Goal: Task Accomplishment & Management: Manage account settings

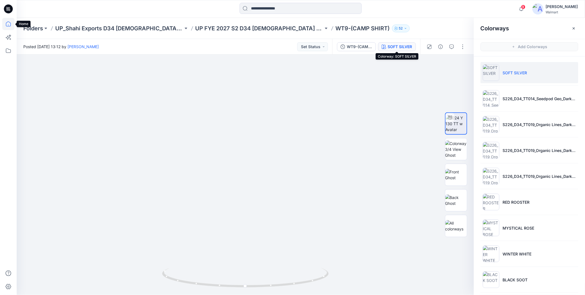
click at [7, 23] on icon at bounding box center [8, 23] width 5 height 5
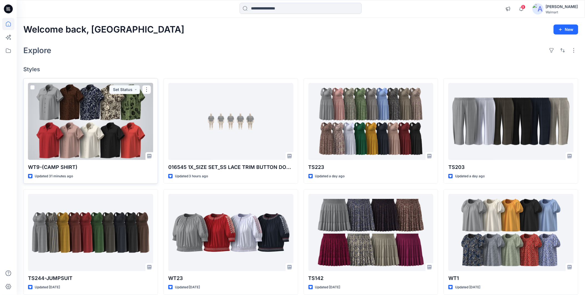
click at [56, 138] on div at bounding box center [90, 121] width 125 height 77
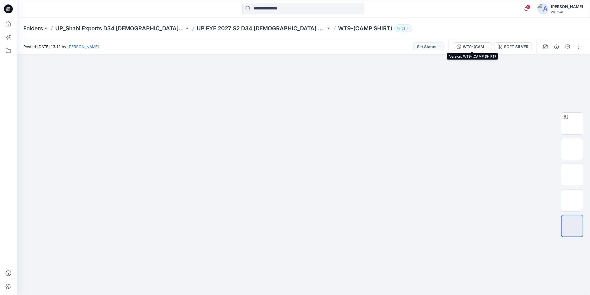
click at [470, 46] on div "WT9-(CAMP SHIRT)" at bounding box center [476, 47] width 26 height 6
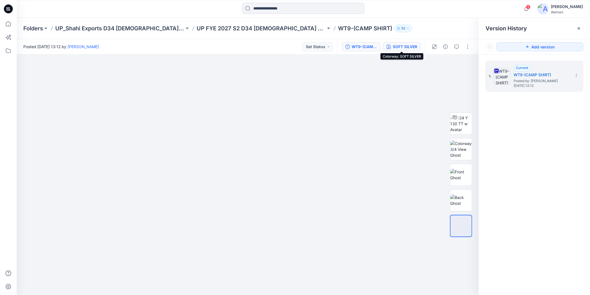
click at [402, 44] on div "SOFT SILVER" at bounding box center [405, 47] width 24 height 6
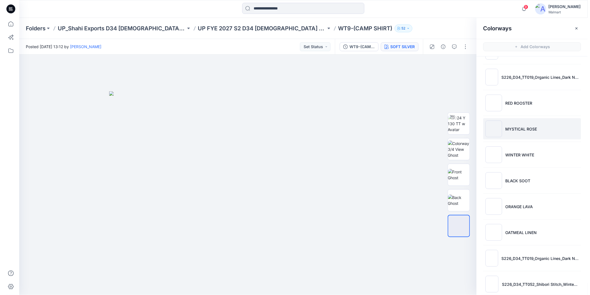
scroll to position [133, 0]
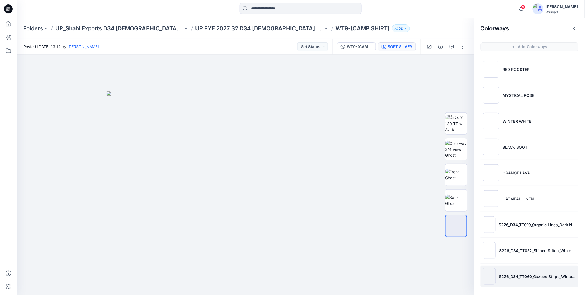
click at [521, 273] on li "S226_D34_TT060_Gazebo Stripe_Winter White_7.11cm" at bounding box center [530, 275] width 98 height 21
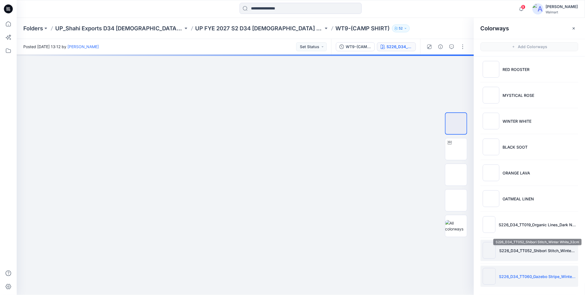
click at [521, 252] on p "S226_D34_TT052_Shibori Stitch_Winter White_32cm" at bounding box center [538, 250] width 77 height 6
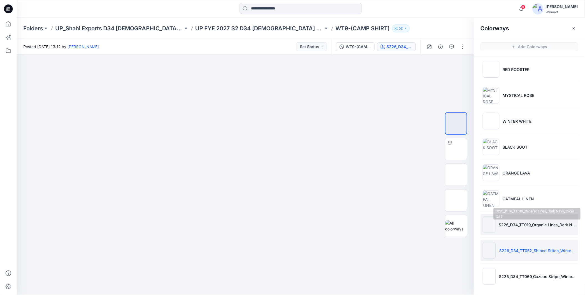
click at [514, 226] on p "S226_D34_TT019_Organic Lines_Dark Navy_32cm (2) 3" at bounding box center [537, 224] width 77 height 6
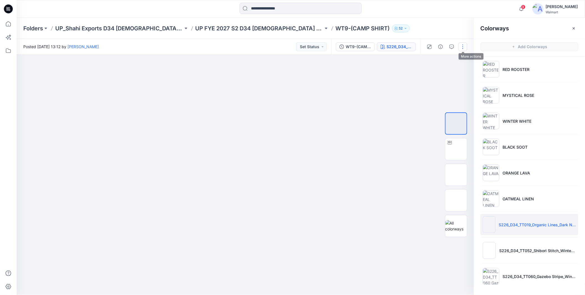
click at [463, 46] on button "button" at bounding box center [463, 46] width 9 height 9
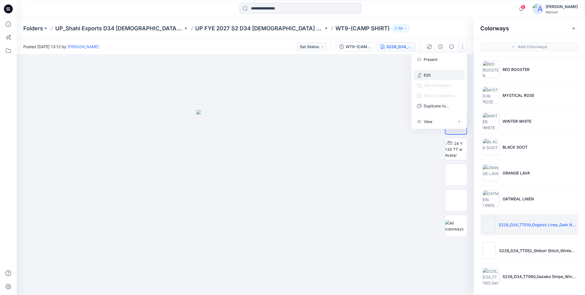
click at [430, 73] on p "Edit" at bounding box center [427, 75] width 7 height 6
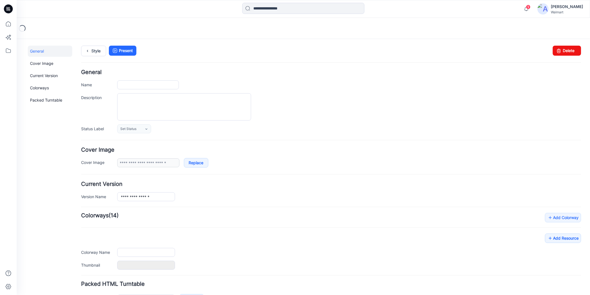
type input "**********"
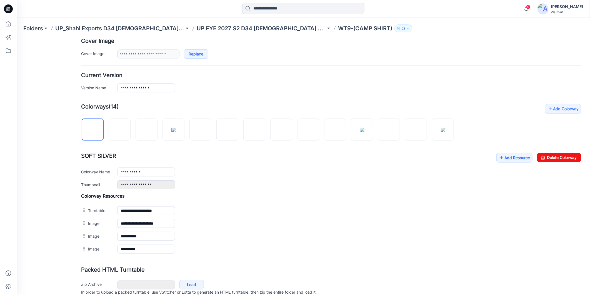
scroll to position [123, 0]
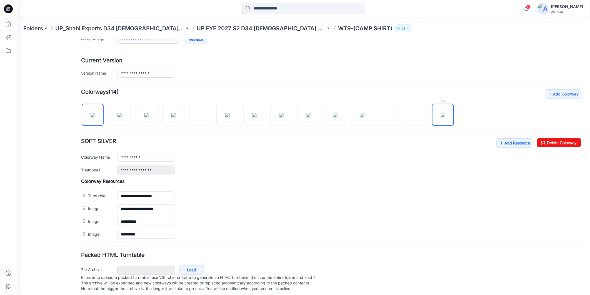
click at [441, 117] on img at bounding box center [443, 115] width 4 height 4
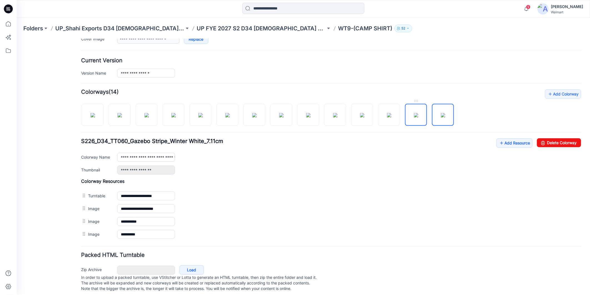
click at [415, 117] on img at bounding box center [416, 115] width 4 height 4
click at [391, 115] on img at bounding box center [389, 115] width 4 height 4
click at [360, 117] on img at bounding box center [362, 115] width 4 height 4
type input "**********"
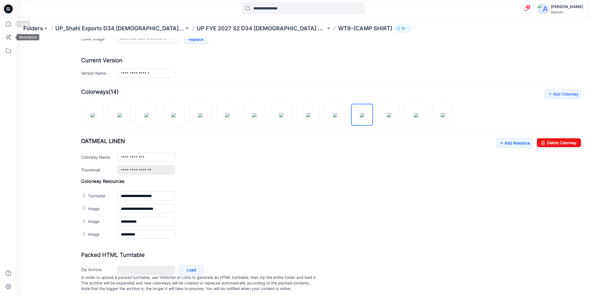
drag, startPoint x: 7, startPoint y: 27, endPoint x: 15, endPoint y: 29, distance: 7.7
click at [7, 27] on icon at bounding box center [8, 24] width 12 height 12
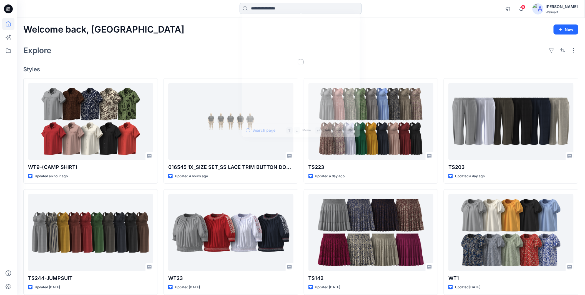
click at [253, 9] on input at bounding box center [301, 8] width 122 height 11
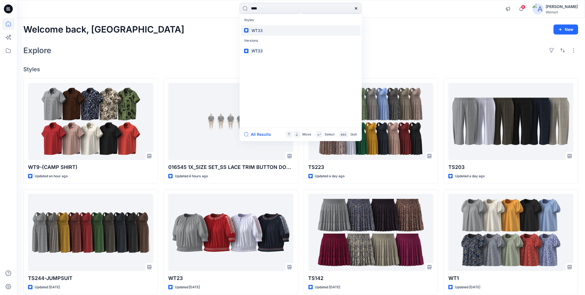
type input "****"
click at [257, 29] on mark "WT33" at bounding box center [257, 30] width 13 height 6
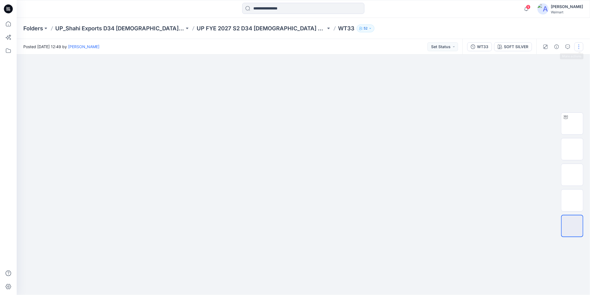
click at [580, 45] on button "button" at bounding box center [579, 46] width 9 height 9
click at [542, 73] on p "Edit" at bounding box center [543, 75] width 7 height 6
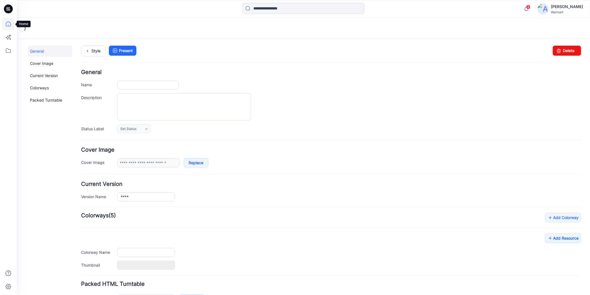
click at [10, 23] on icon at bounding box center [8, 24] width 12 height 12
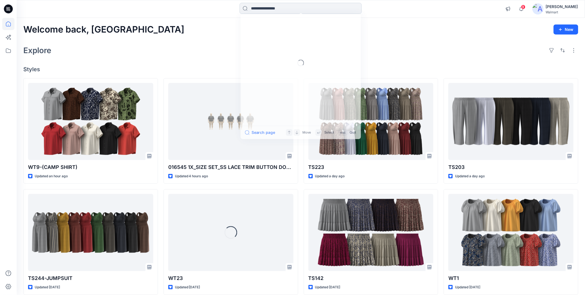
click at [272, 9] on input at bounding box center [301, 8] width 122 height 11
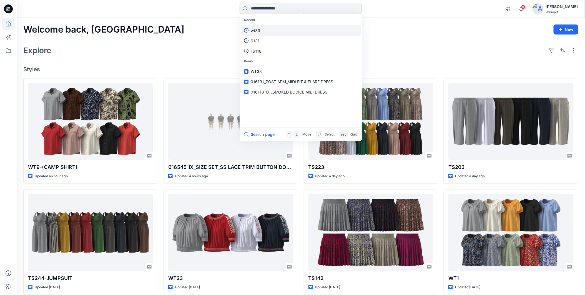
click at [255, 29] on p "wt33" at bounding box center [255, 31] width 9 height 6
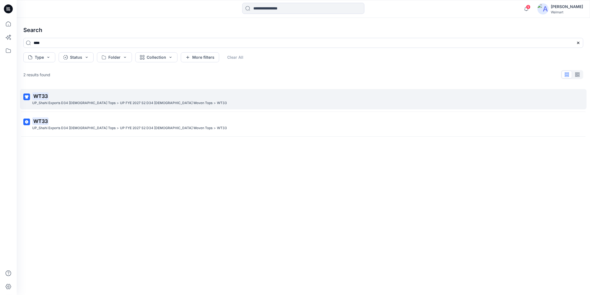
click at [73, 98] on p "WT33" at bounding box center [302, 96] width 541 height 8
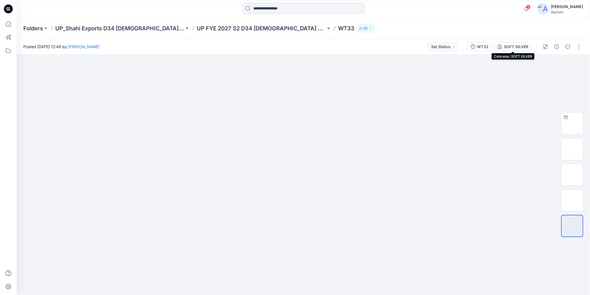
click at [513, 45] on div "SOFT SILVER" at bounding box center [516, 47] width 24 height 6
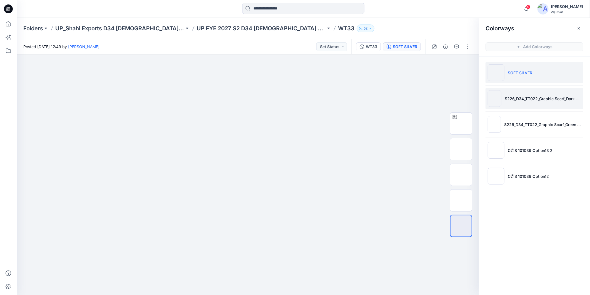
click at [511, 101] on li "S226_D34_TT022_Graphic Scarf_Dark Navy_64cm" at bounding box center [535, 98] width 98 height 21
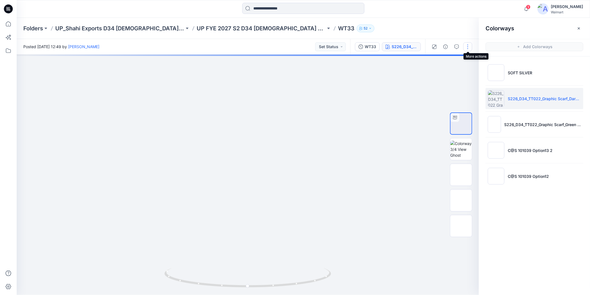
click at [466, 46] on button "button" at bounding box center [467, 46] width 9 height 9
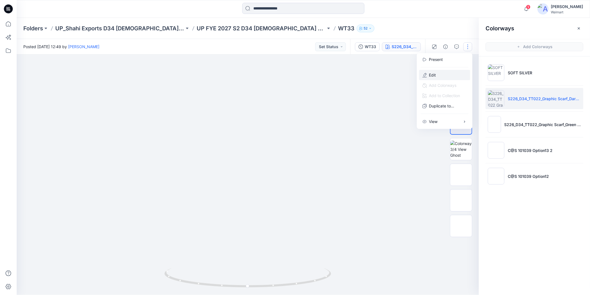
click at [434, 72] on p "Edit" at bounding box center [432, 75] width 7 height 6
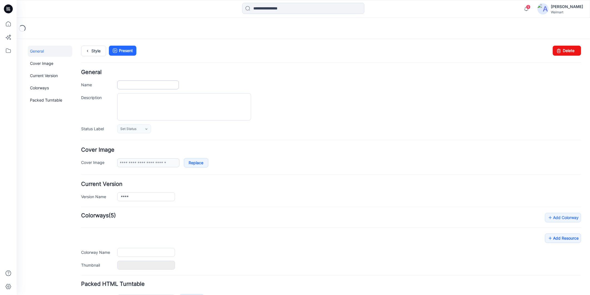
type input "****"
type input "**********"
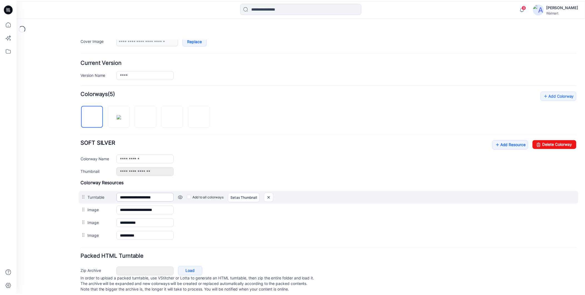
scroll to position [123, 0]
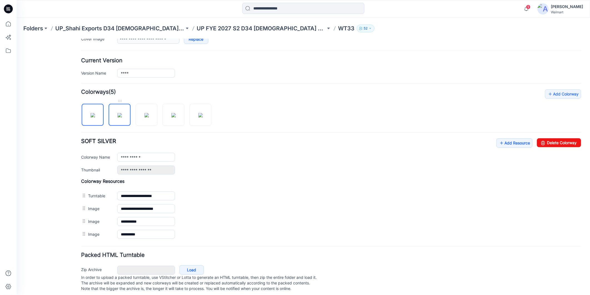
click at [122, 117] on img at bounding box center [119, 115] width 4 height 4
drag, startPoint x: 556, startPoint y: 141, endPoint x: 341, endPoint y: 72, distance: 225.6
click at [556, 141] on link "Delete Colorway" at bounding box center [559, 142] width 44 height 9
click at [118, 117] on img at bounding box center [119, 115] width 4 height 4
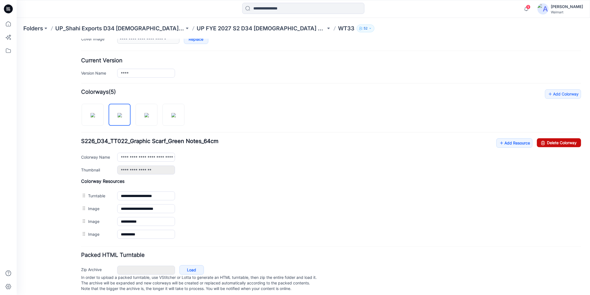
click at [556, 142] on link "Delete Colorway" at bounding box center [559, 142] width 44 height 9
type input "**********"
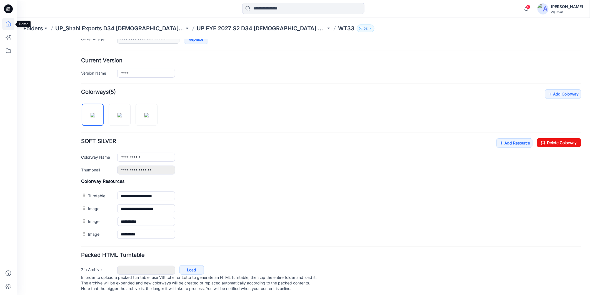
click at [7, 24] on icon at bounding box center [8, 24] width 12 height 12
